Goal: Feedback & Contribution: Leave review/rating

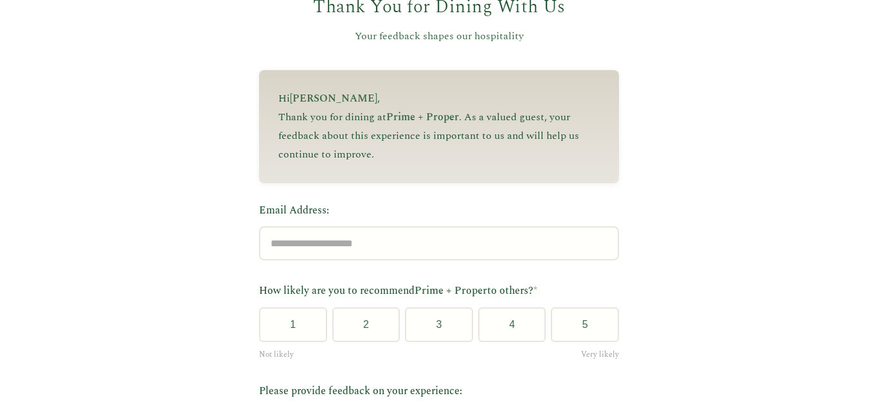
scroll to position [121, 0]
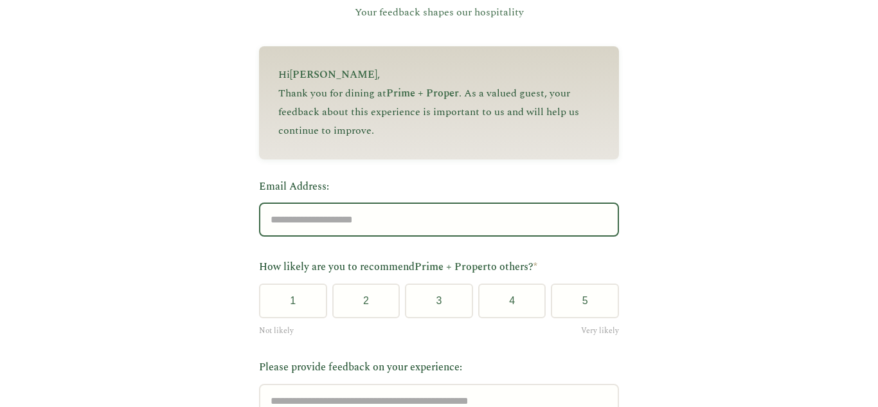
click at [316, 219] on input "Email Address:" at bounding box center [439, 219] width 360 height 34
type input "**********"
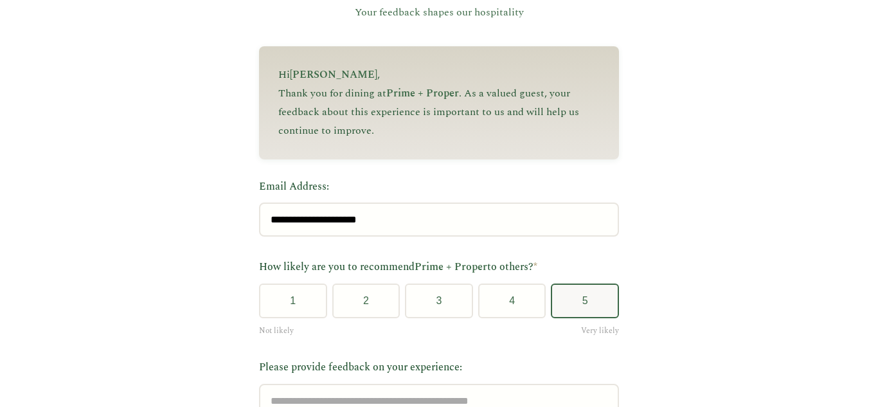
click at [571, 290] on button "5" at bounding box center [585, 300] width 68 height 35
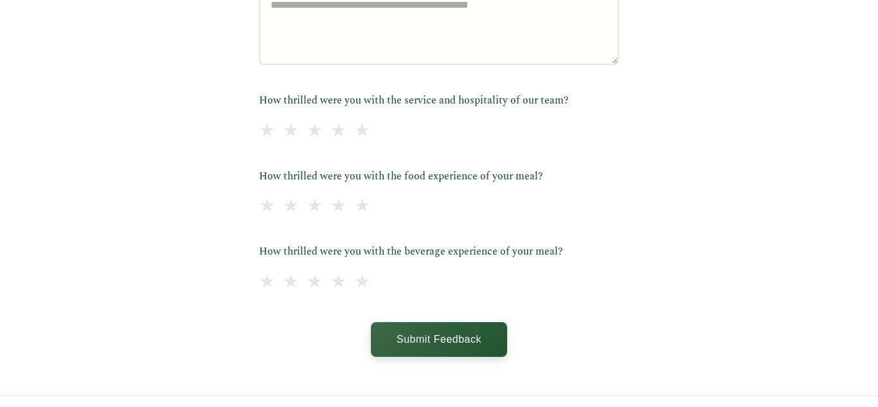
scroll to position [517, 0]
click at [372, 134] on span "★" at bounding box center [363, 129] width 18 height 31
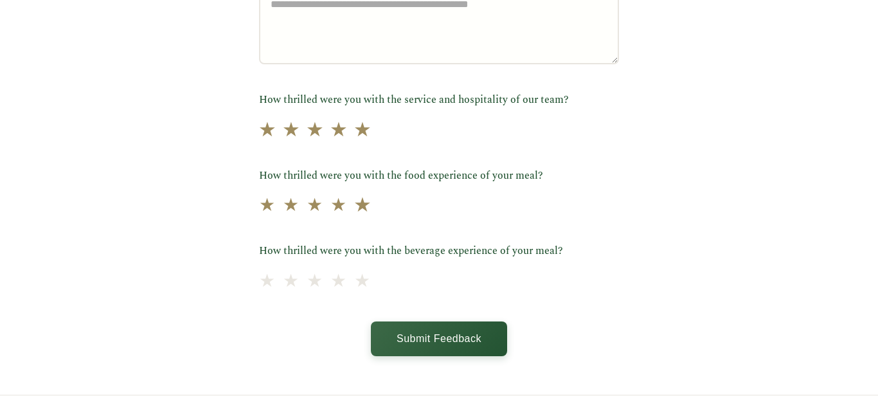
click at [372, 207] on span "★" at bounding box center [363, 205] width 18 height 31
click at [372, 285] on span "★" at bounding box center [363, 280] width 18 height 31
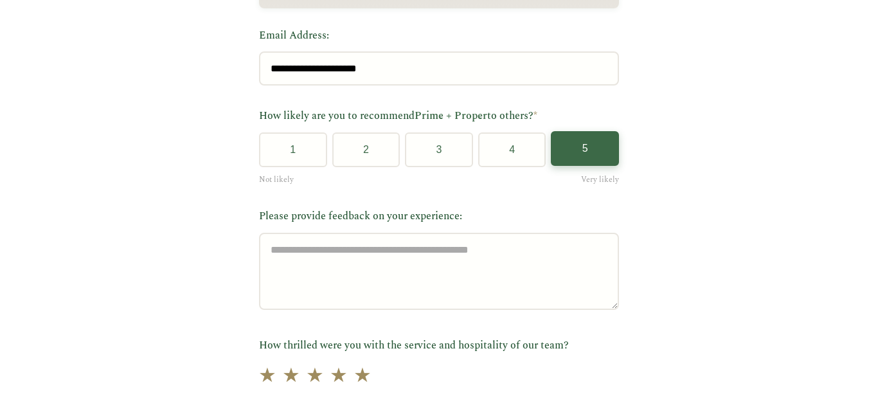
scroll to position [245, 0]
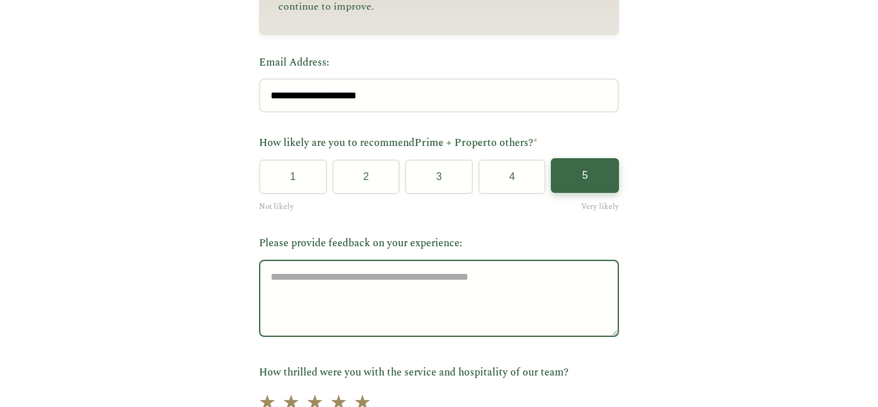
click at [341, 290] on textarea "Please provide feedback on your experience:" at bounding box center [439, 298] width 360 height 77
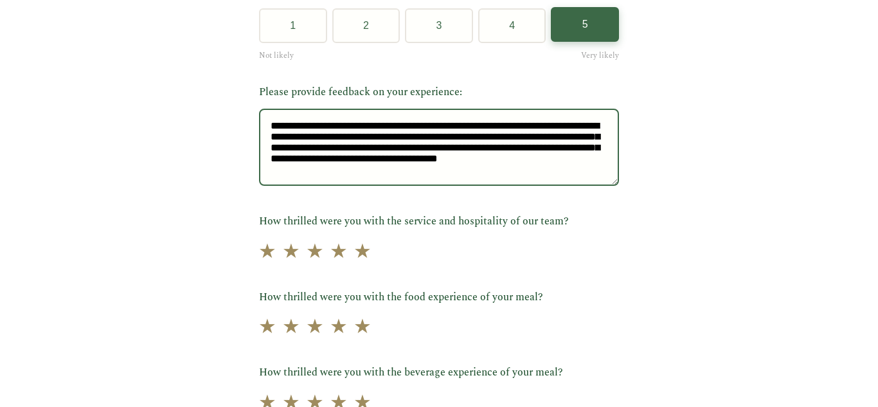
scroll to position [377, 0]
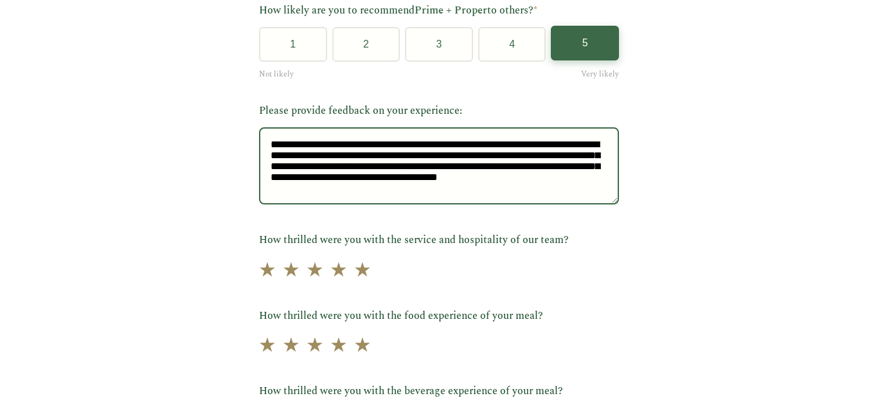
click at [424, 192] on textarea "**********" at bounding box center [439, 165] width 360 height 77
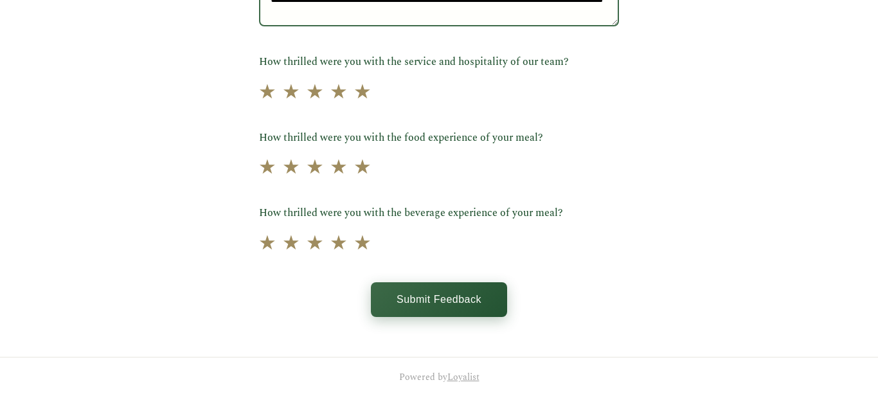
type textarea "**********"
click at [438, 299] on button "Submit Feedback" at bounding box center [439, 299] width 136 height 35
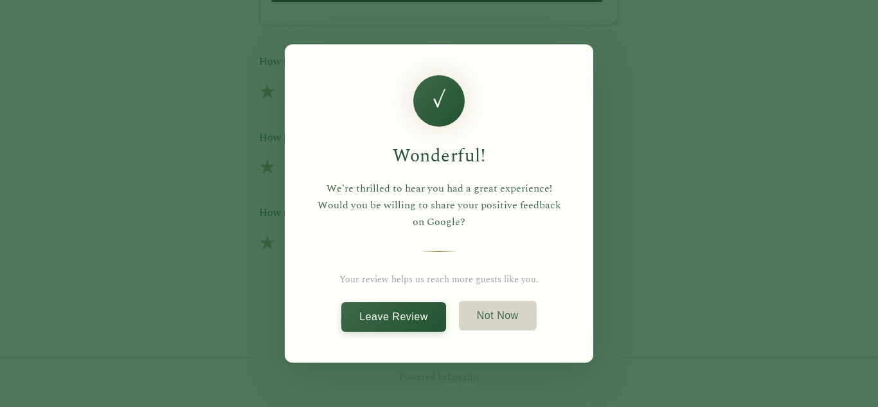
click at [502, 313] on button "Not Now" at bounding box center [498, 316] width 78 height 30
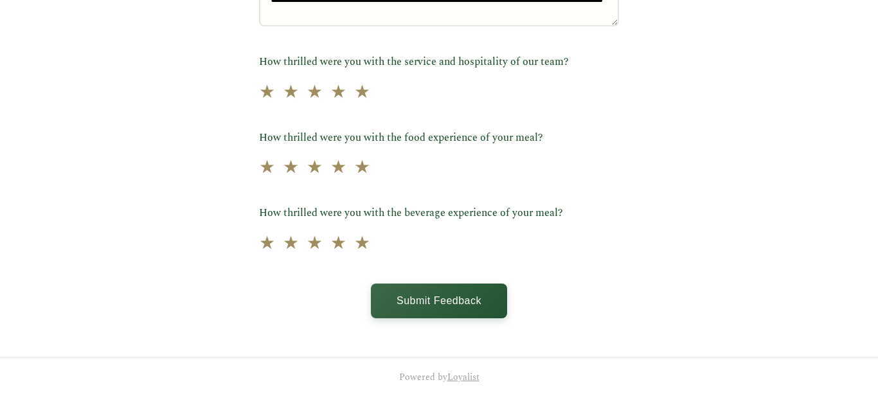
scroll to position [0, 0]
